Goal: Unclear

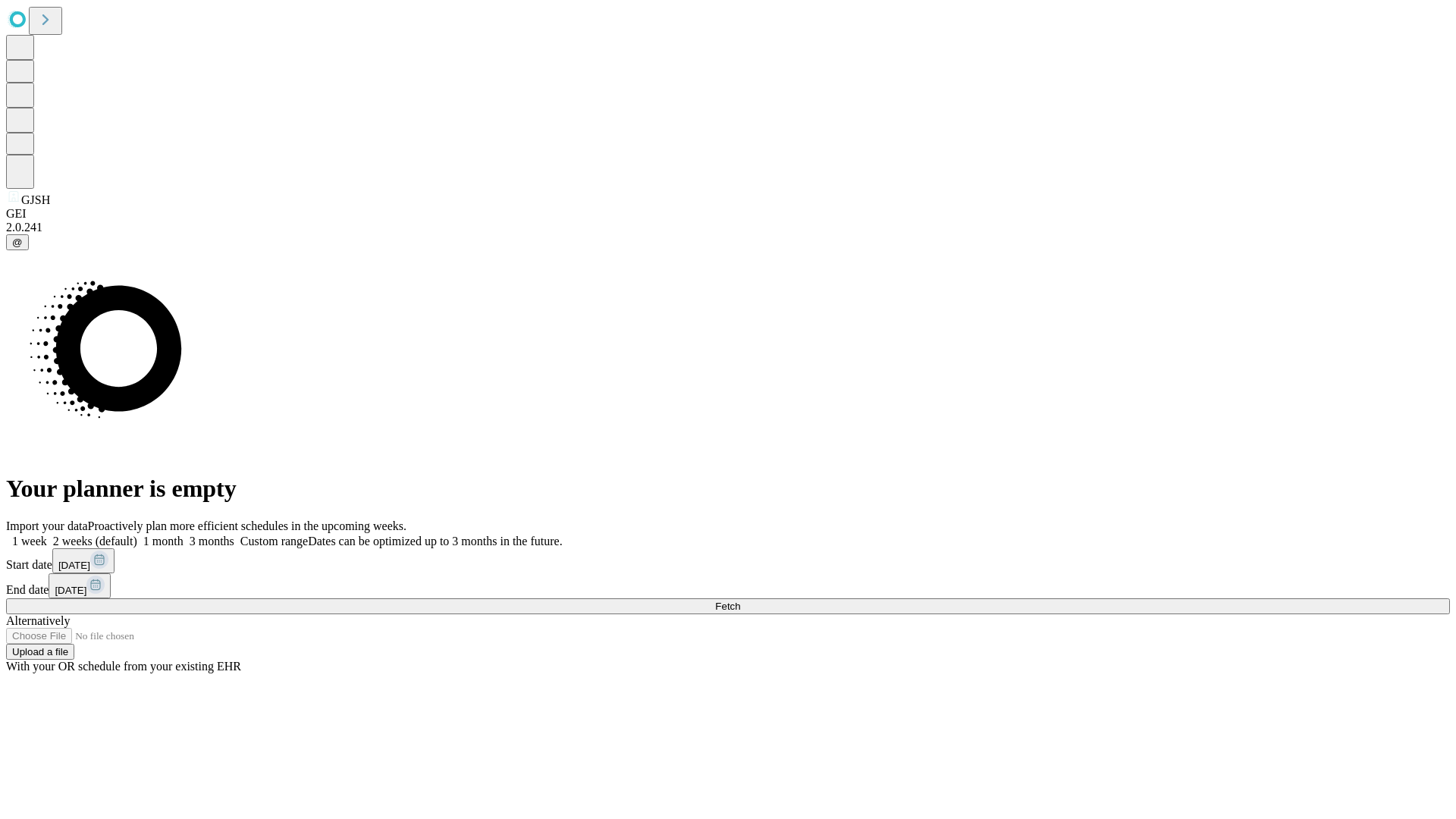
click at [741, 600] on span "Fetch" at bounding box center [728, 606] width 25 height 12
